Goal: Find specific page/section: Find specific page/section

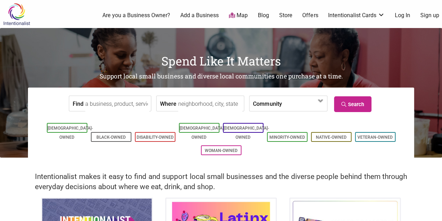
click at [121, 105] on input "Find" at bounding box center [117, 104] width 64 height 16
click at [207, 102] on input "Where" at bounding box center [210, 104] width 64 height 16
type input "[GEOGRAPHIC_DATA]"
click at [341, 107] on link "Search" at bounding box center [352, 104] width 37 height 16
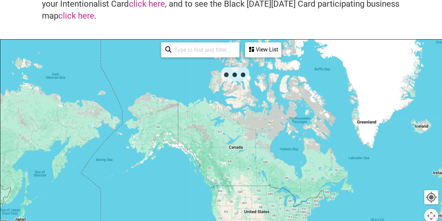
scroll to position [96, 0]
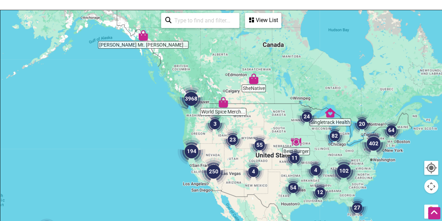
click at [194, 101] on img "3968" at bounding box center [191, 99] width 28 height 28
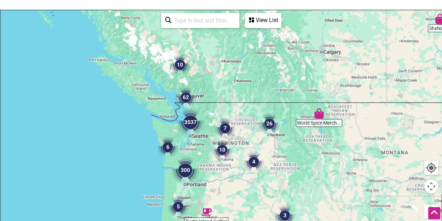
click at [193, 118] on img "3537" at bounding box center [190, 122] width 28 height 28
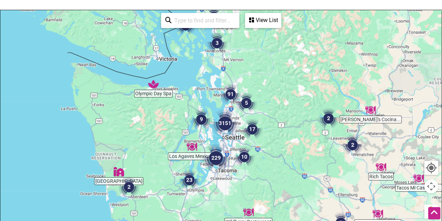
click at [224, 121] on img "3151" at bounding box center [225, 123] width 28 height 28
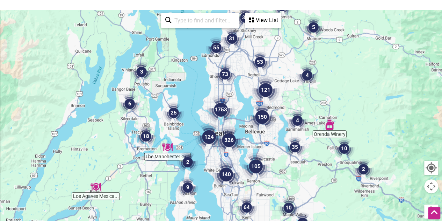
click at [222, 111] on img "1753" at bounding box center [221, 109] width 28 height 28
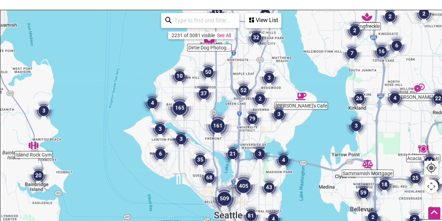
click at [215, 123] on img "161" at bounding box center [218, 125] width 28 height 28
